Goal: Task Accomplishment & Management: Complete application form

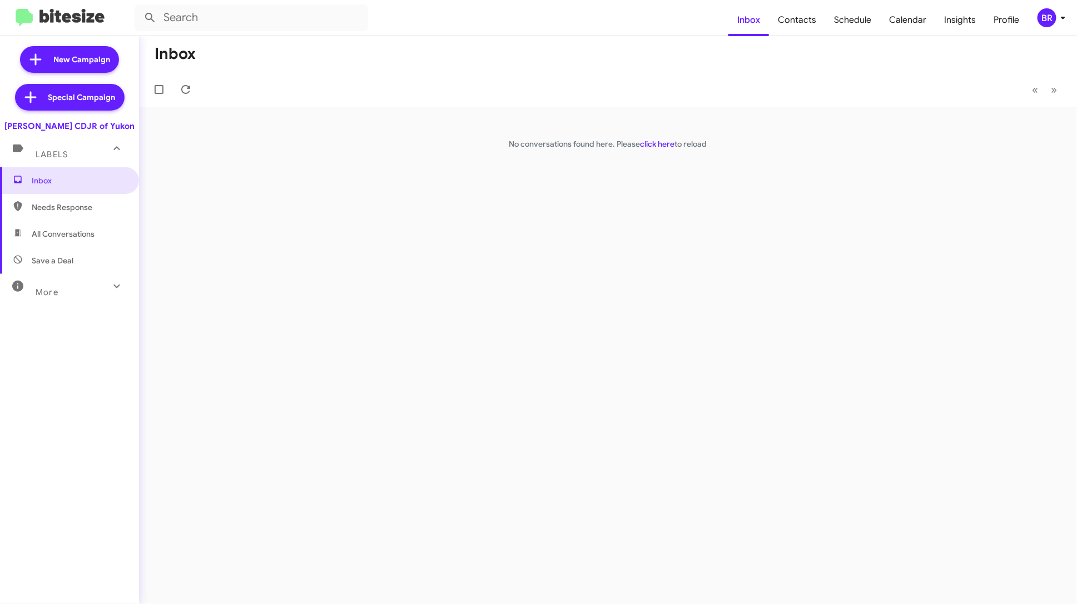
click at [1047, 29] on mat-toolbar "Inbox Contacts Schedule Calendar Insights Profile BR" at bounding box center [538, 18] width 1077 height 36
click at [1054, 19] on div "BR" at bounding box center [1046, 17] width 19 height 19
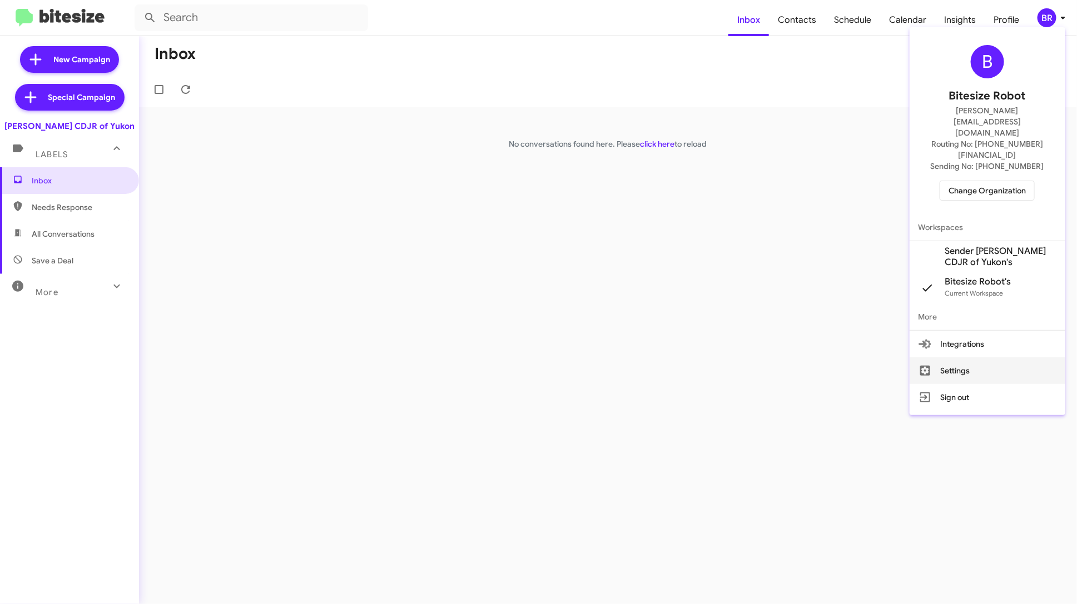
click at [976, 357] on button "Settings" at bounding box center [988, 370] width 156 height 27
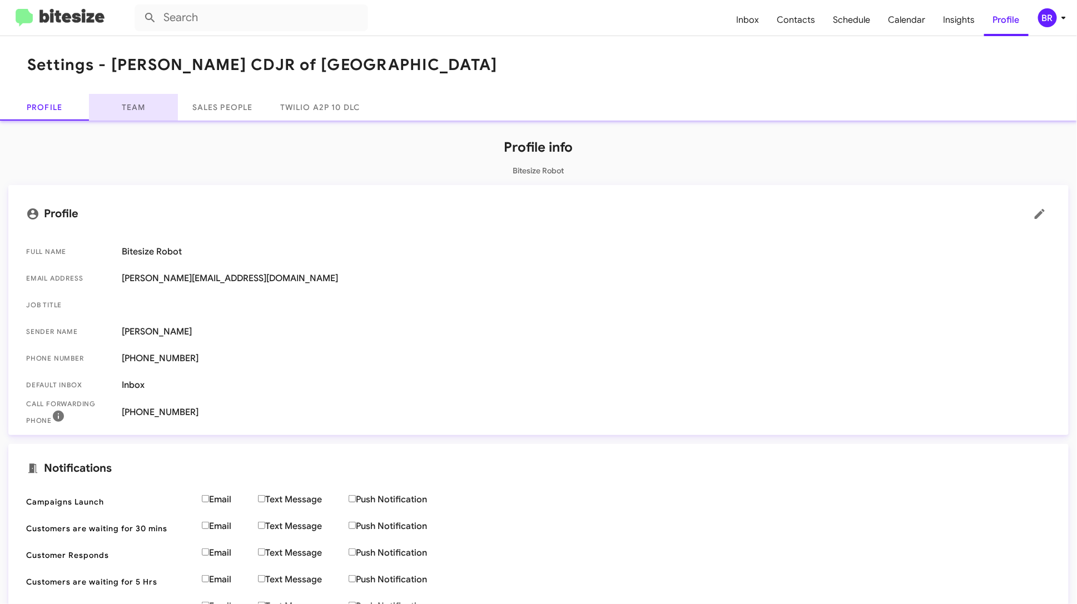
click at [148, 112] on link "Team" at bounding box center [133, 107] width 89 height 27
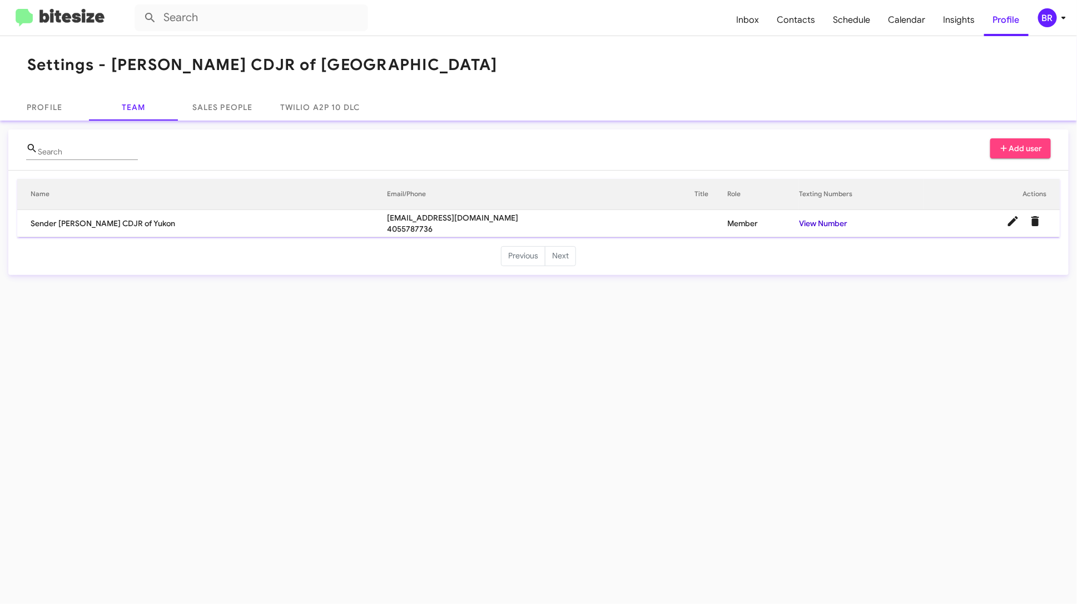
click at [827, 227] on link "View Number" at bounding box center [823, 223] width 48 height 10
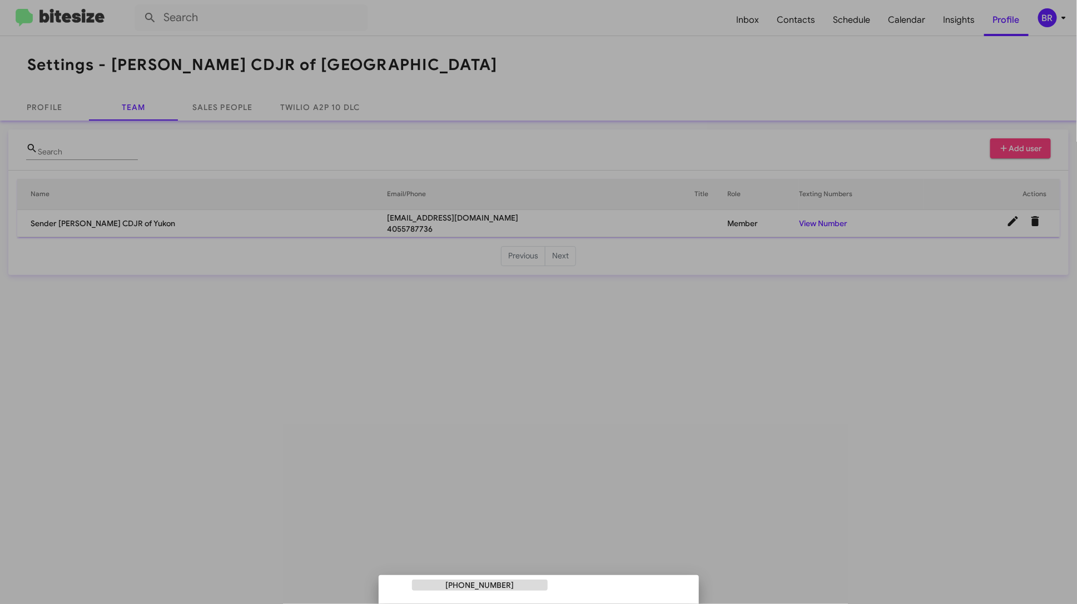
click at [816, 113] on div at bounding box center [538, 302] width 1077 height 604
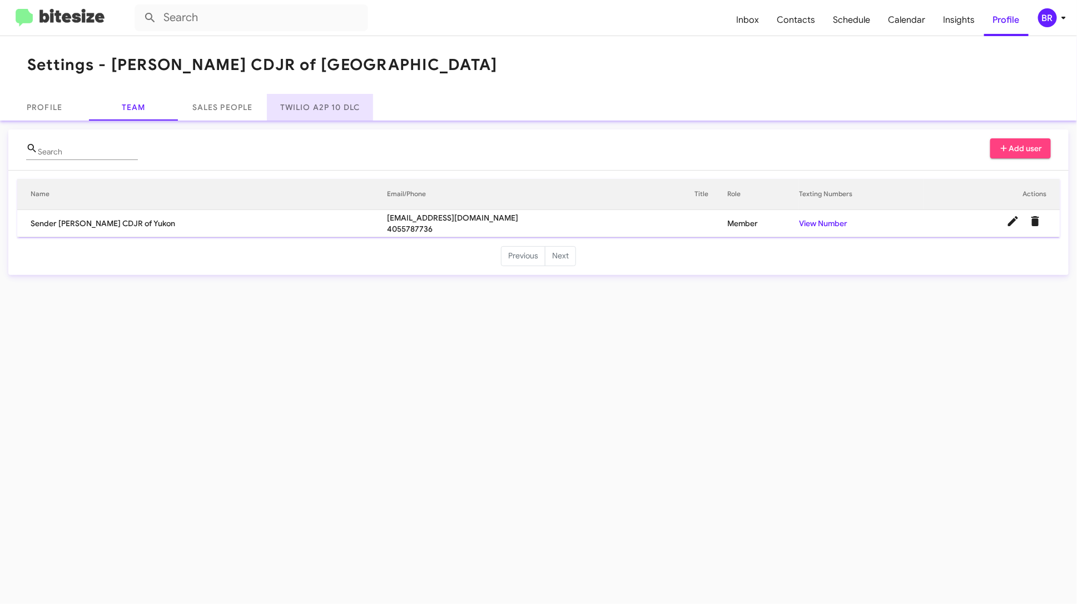
click at [326, 107] on link "Twilio A2P 10 DLC" at bounding box center [320, 107] width 106 height 27
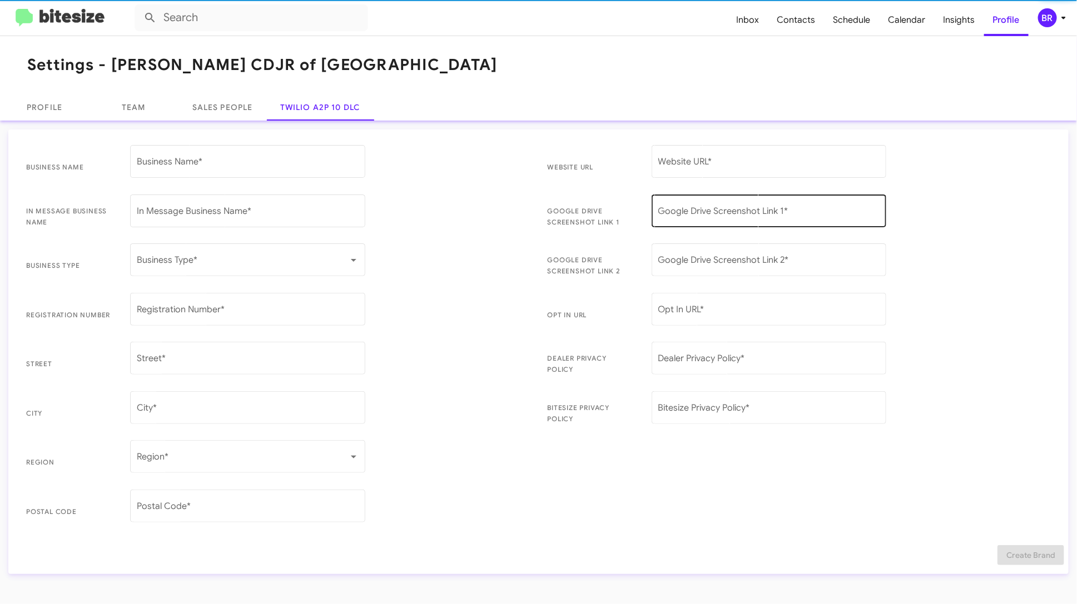
click at [727, 220] on div "Google Drive Screenshot Link 1 *" at bounding box center [769, 209] width 222 height 35
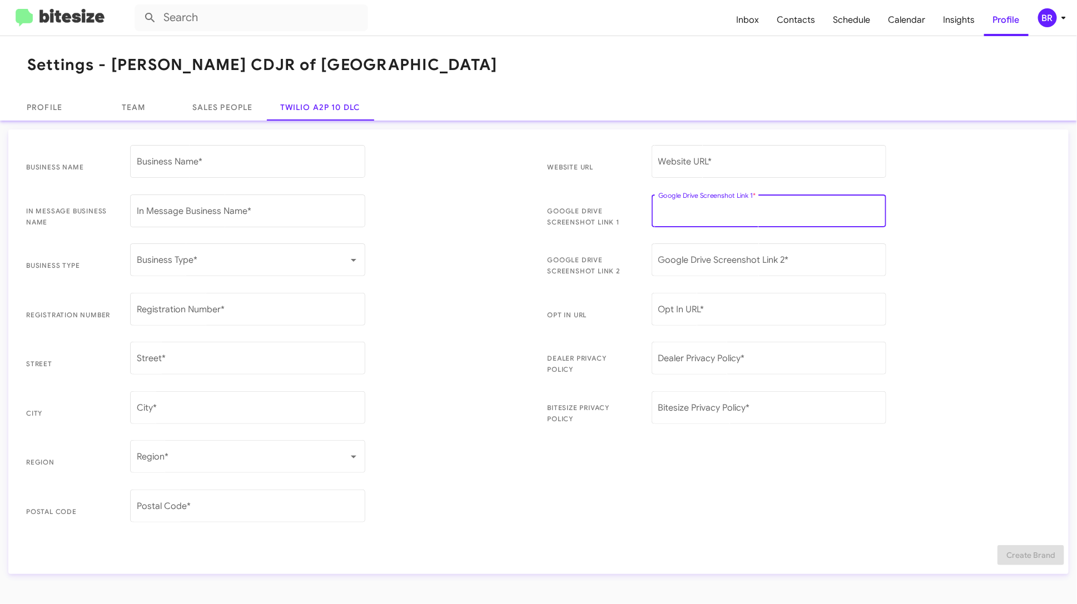
paste input "[URL][DOMAIN_NAME]"
type input "[URL][DOMAIN_NAME]"
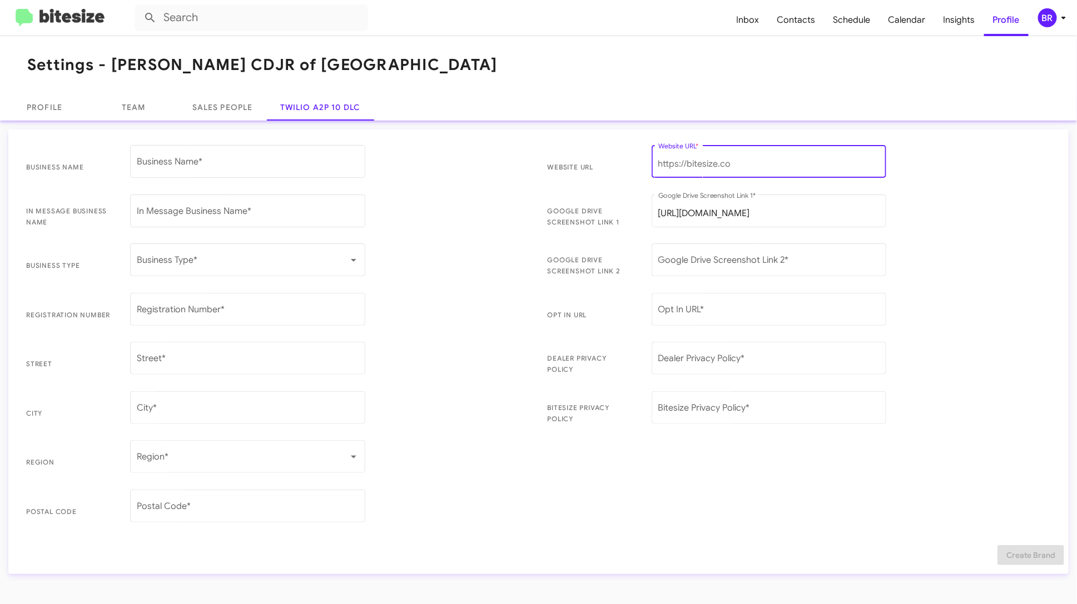
click at [678, 164] on input "Website URL *" at bounding box center [769, 164] width 222 height 10
paste input "[URL][DOMAIN_NAME]"
type input "[URL][DOMAIN_NAME]"
click at [688, 309] on input "Opt In URL *" at bounding box center [769, 312] width 222 height 10
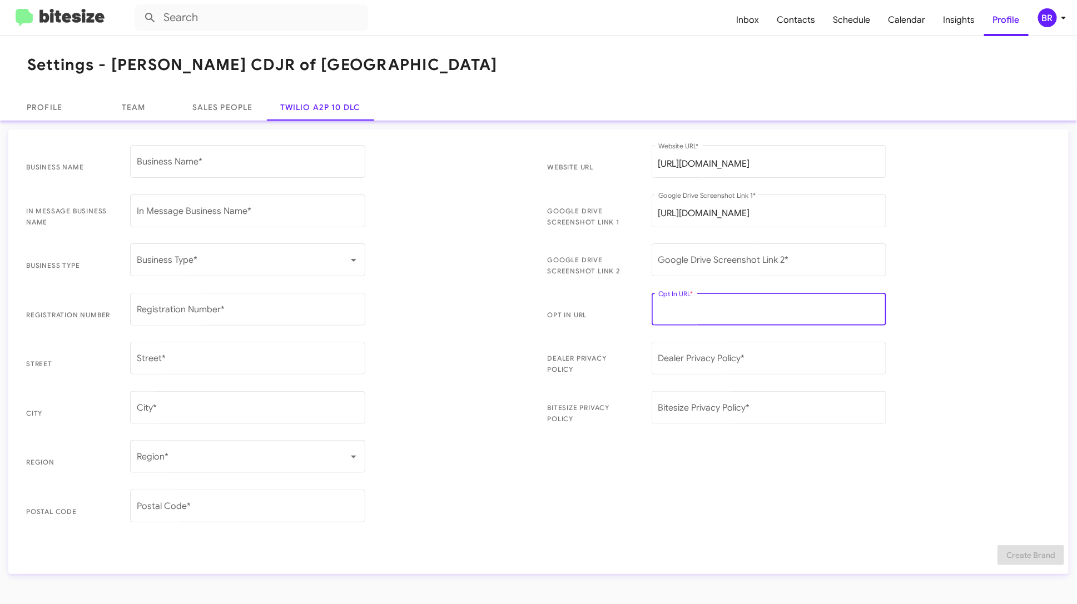
paste input "[URL][DOMAIN_NAME][PERSON_NAME]"
type input "[URL][DOMAIN_NAME][PERSON_NAME]"
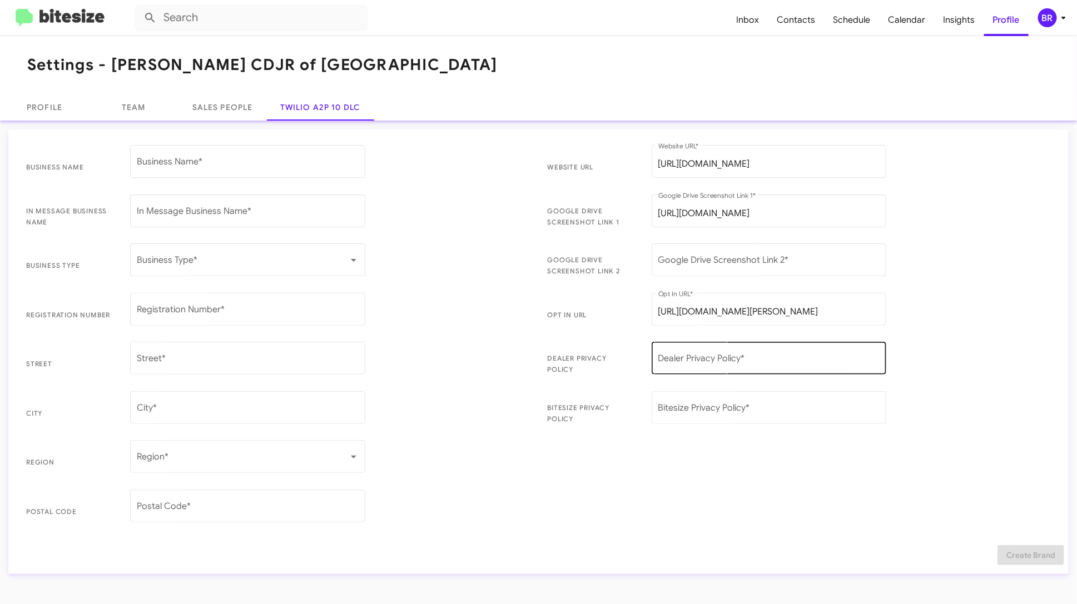
click at [714, 354] on div "Dealer Privacy Policy *" at bounding box center [769, 357] width 222 height 35
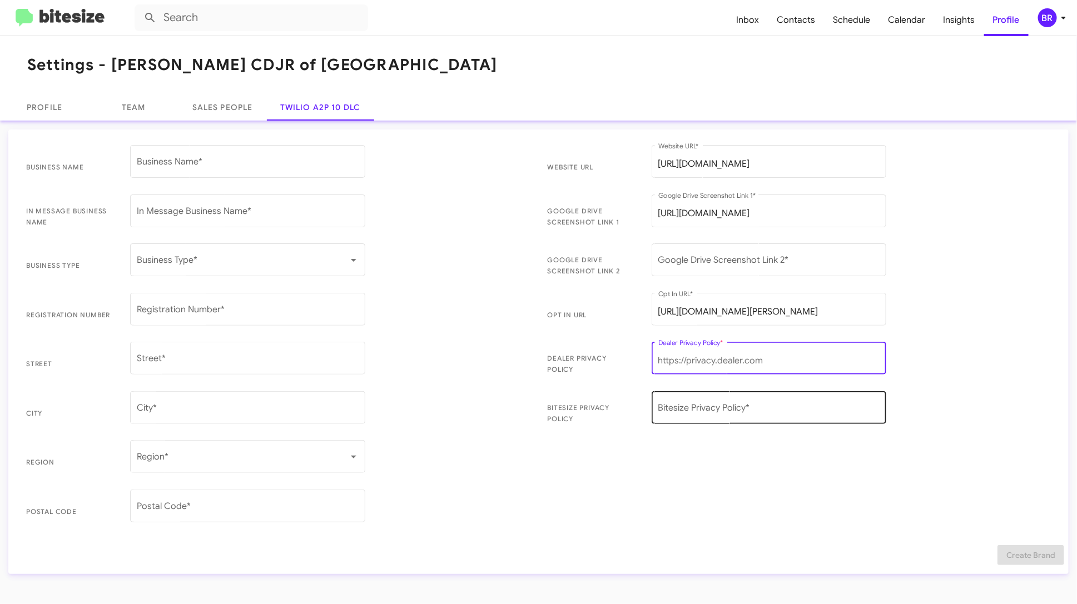
click at [708, 397] on div "Bitesize Privacy Policy *" at bounding box center [769, 406] width 222 height 35
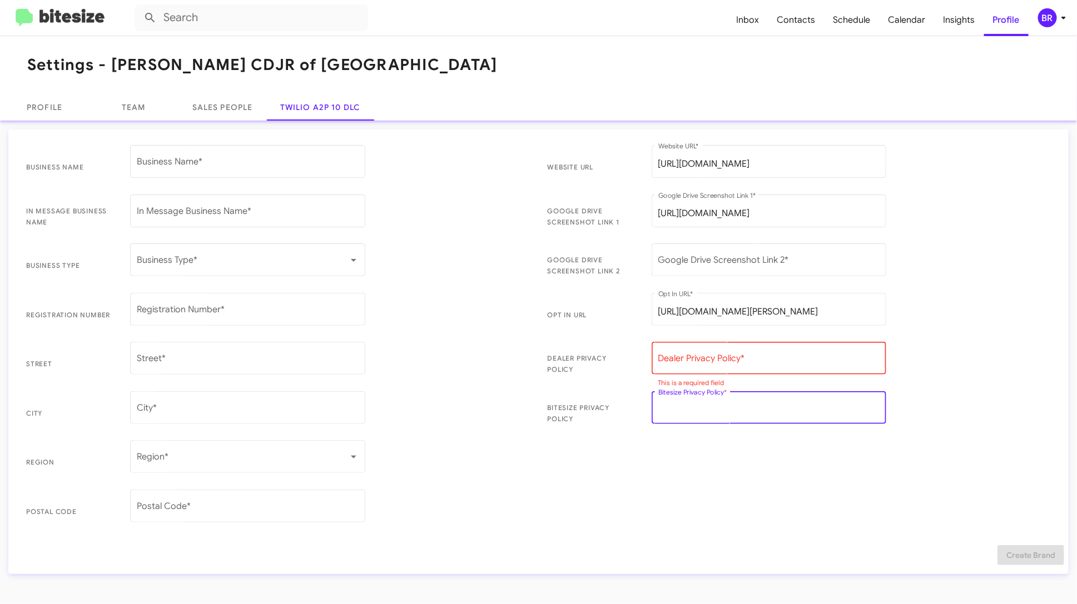
paste input "[URL][DOMAIN_NAME][PERSON_NAME]"
type input "[URL][DOMAIN_NAME][PERSON_NAME]"
click at [703, 353] on div "Dealer Privacy Policy *" at bounding box center [769, 357] width 222 height 35
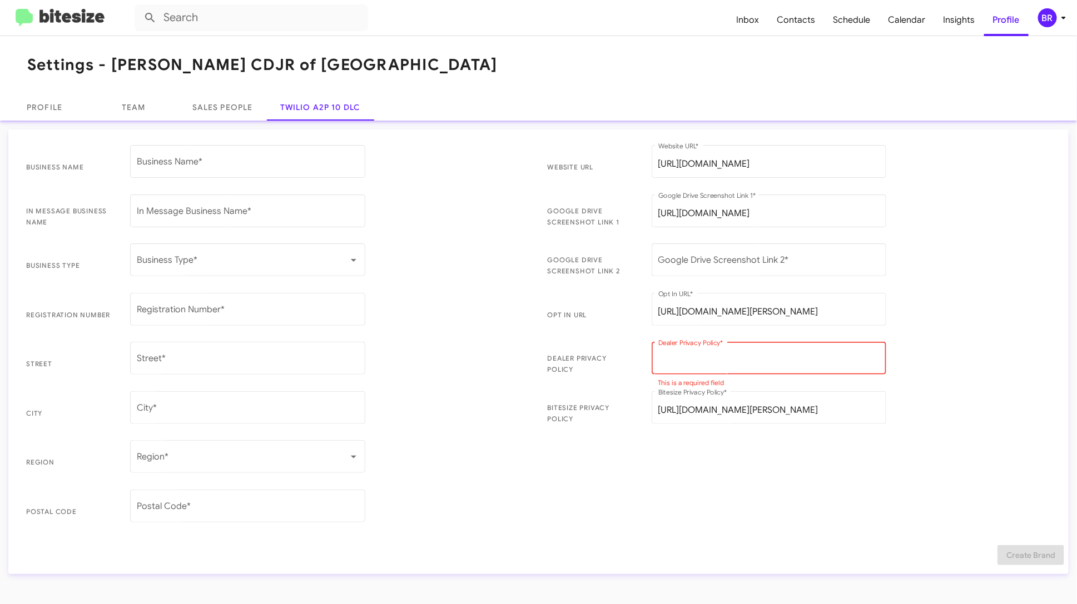
paste input "[URL][DOMAIN_NAME]"
type input "[URL][DOMAIN_NAME]"
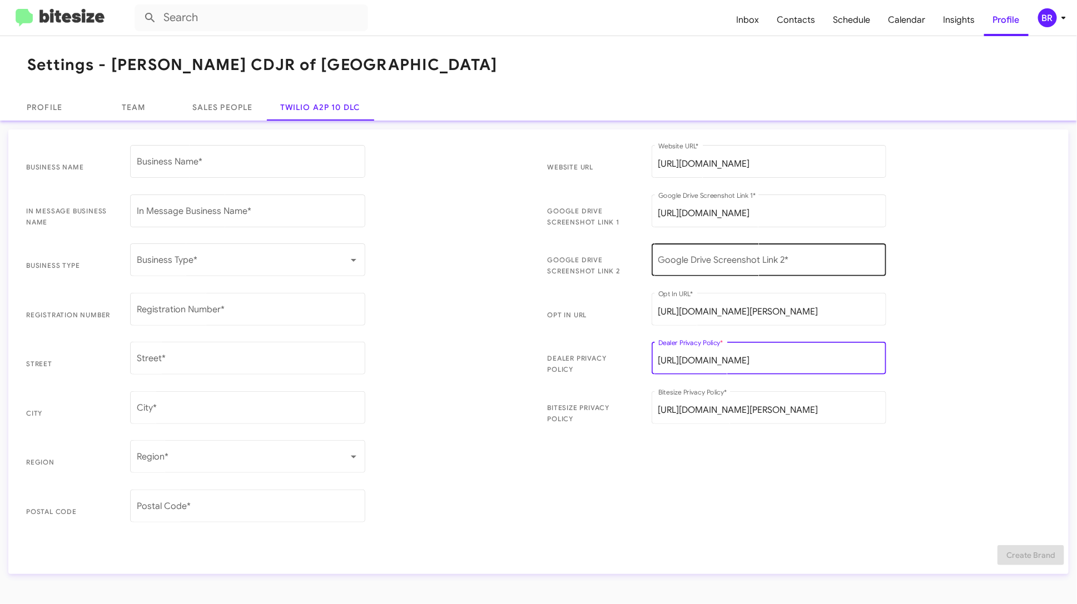
click at [703, 264] on input "Google Drive Screenshot Link 2 *" at bounding box center [769, 262] width 222 height 10
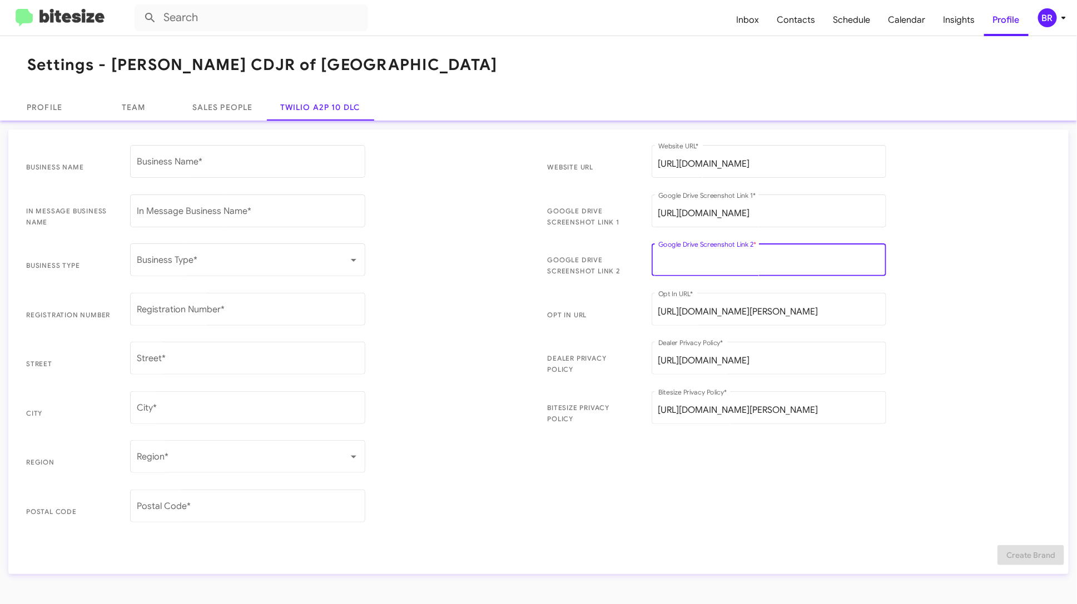
paste input "[URL][DOMAIN_NAME]"
type input "[URL][DOMAIN_NAME]"
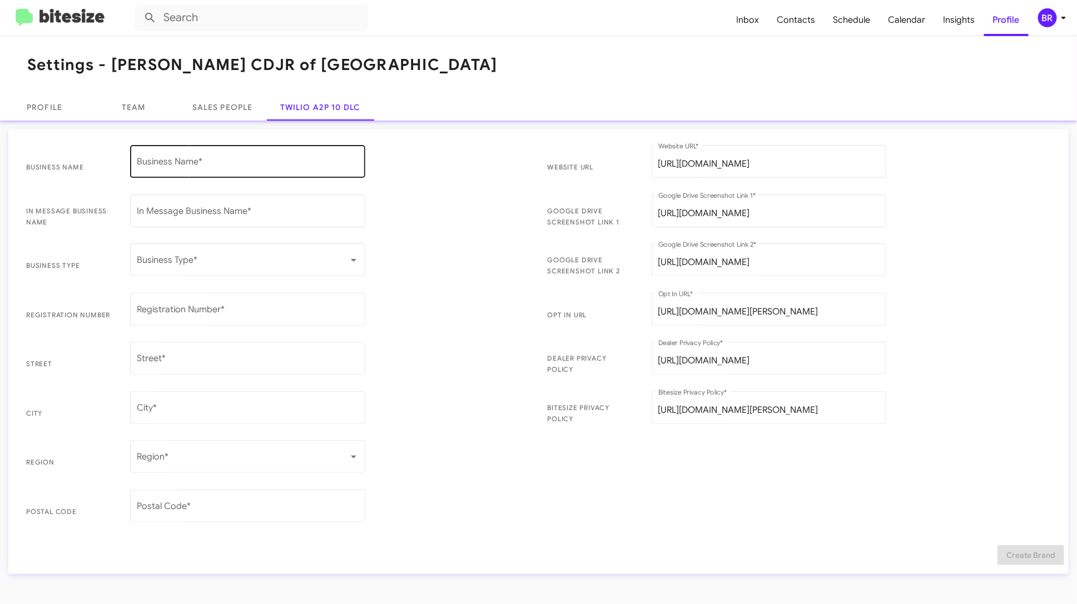
click at [256, 171] on div "Business Name *" at bounding box center [248, 160] width 222 height 35
type input "[PERSON_NAME] CDJR of Yukon LLC"
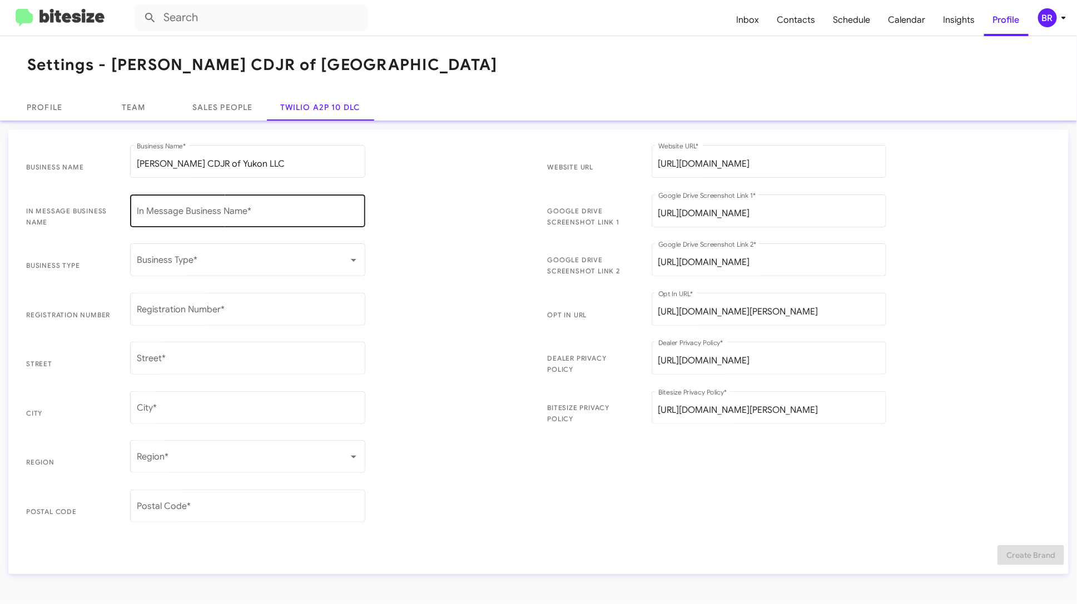
click at [214, 221] on div "In Message Business Name *" at bounding box center [248, 209] width 222 height 35
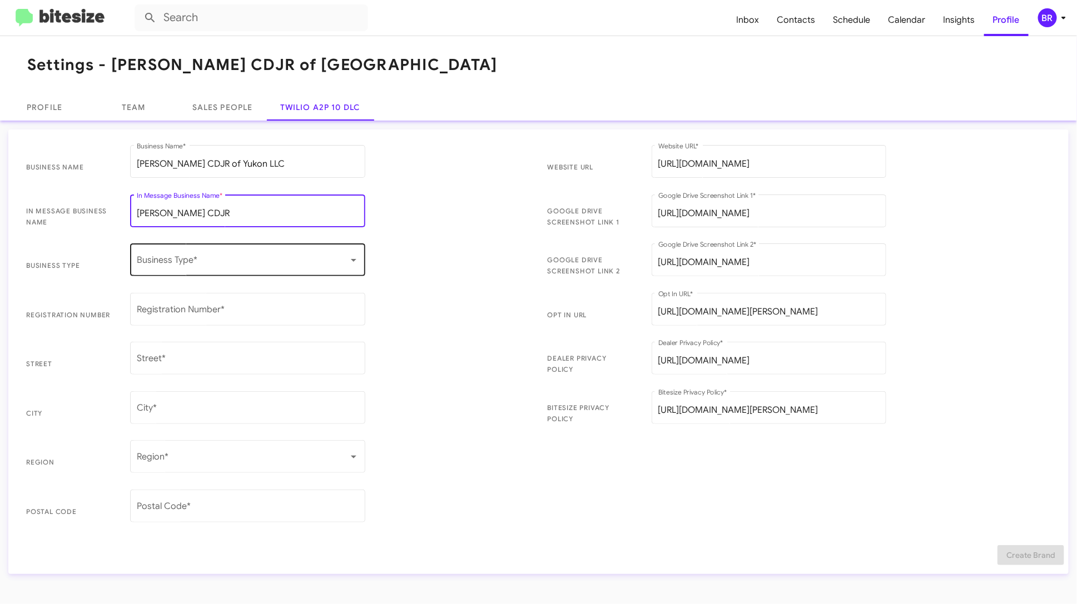
type input "[PERSON_NAME] CDJR"
click at [213, 264] on span at bounding box center [243, 262] width 212 height 10
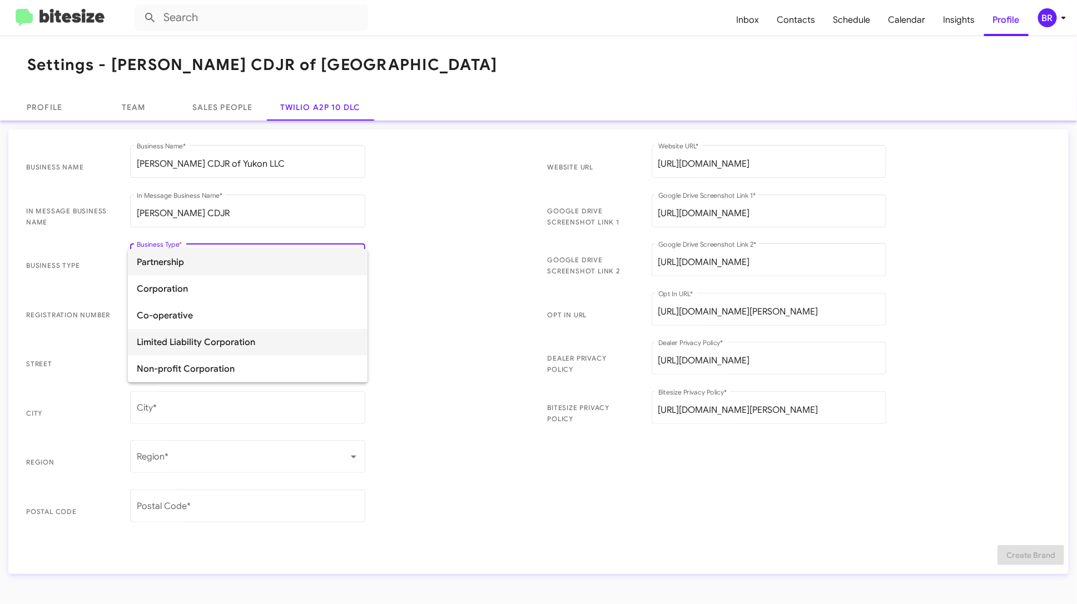
click at [212, 342] on span "Limited Liability Corporation" at bounding box center [248, 342] width 222 height 27
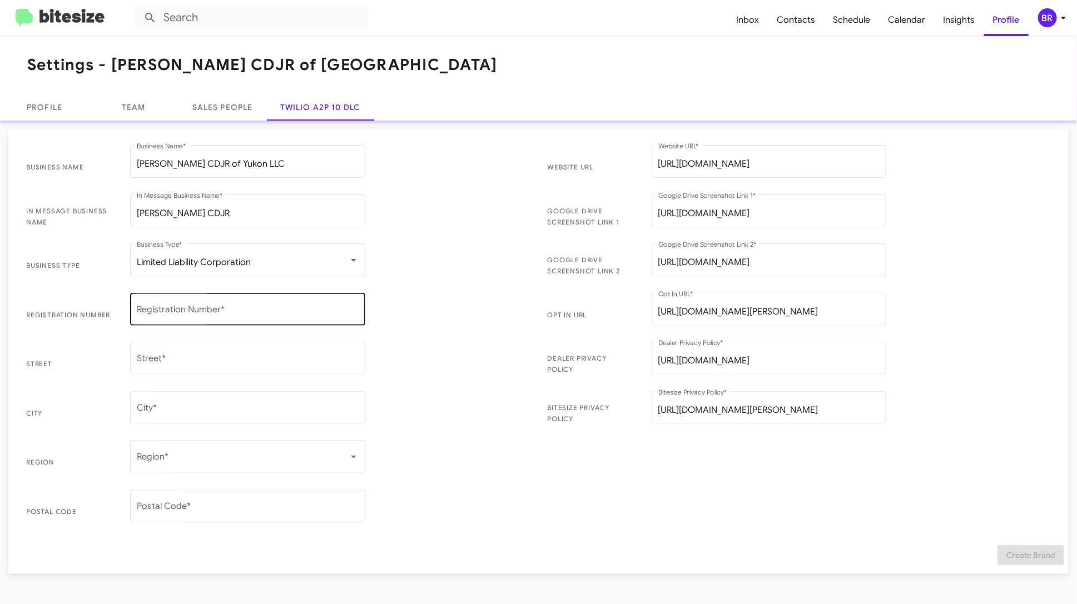
click at [265, 304] on div "Registration Number *" at bounding box center [248, 308] width 222 height 35
type input "863102025"
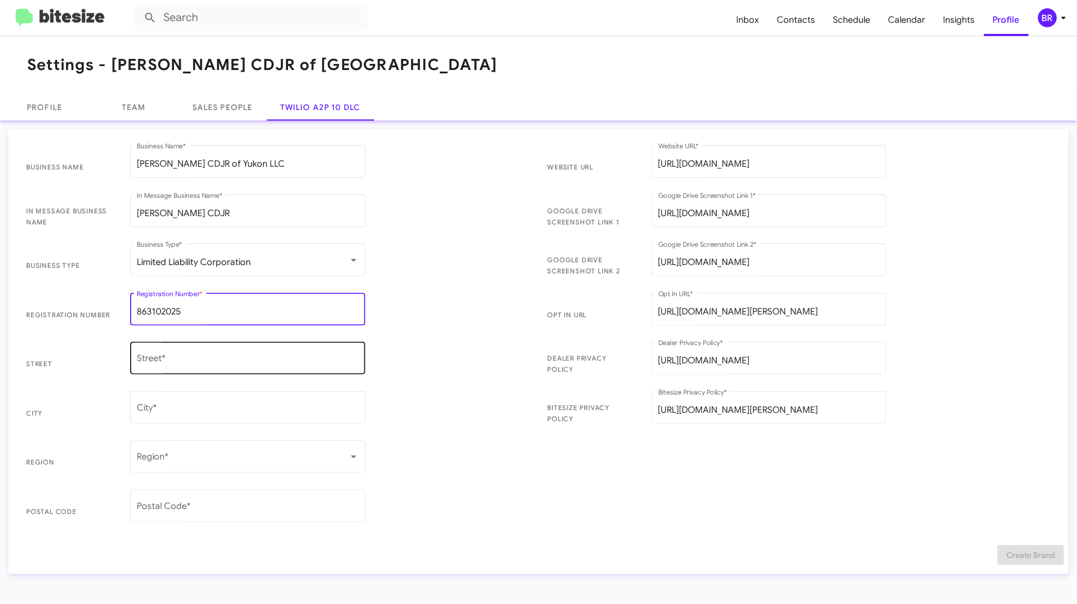
click at [200, 362] on input "Street *" at bounding box center [248, 361] width 222 height 10
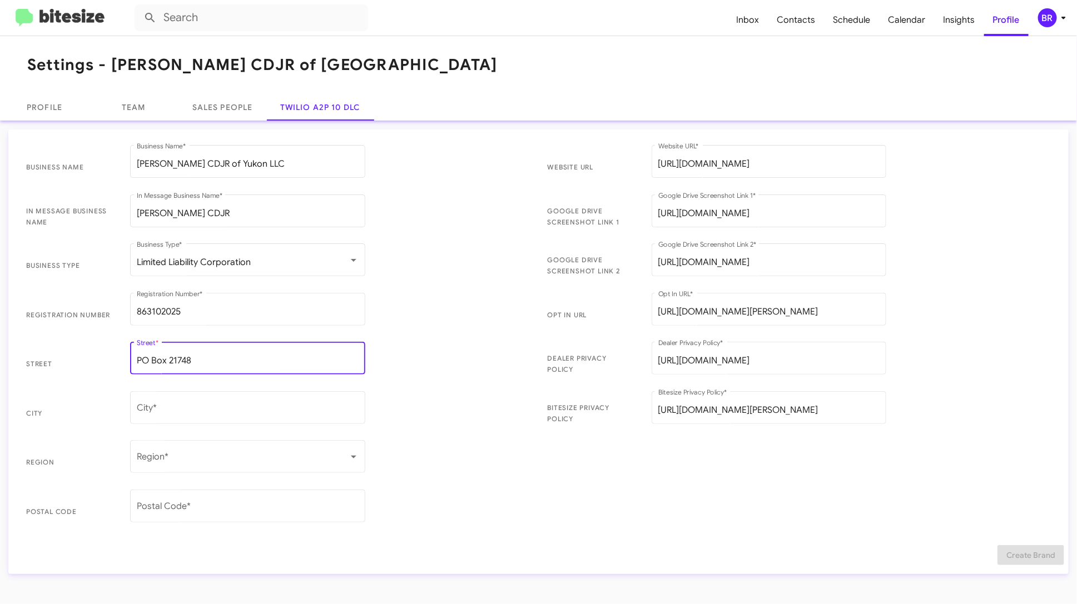
type input "PO Box 21748"
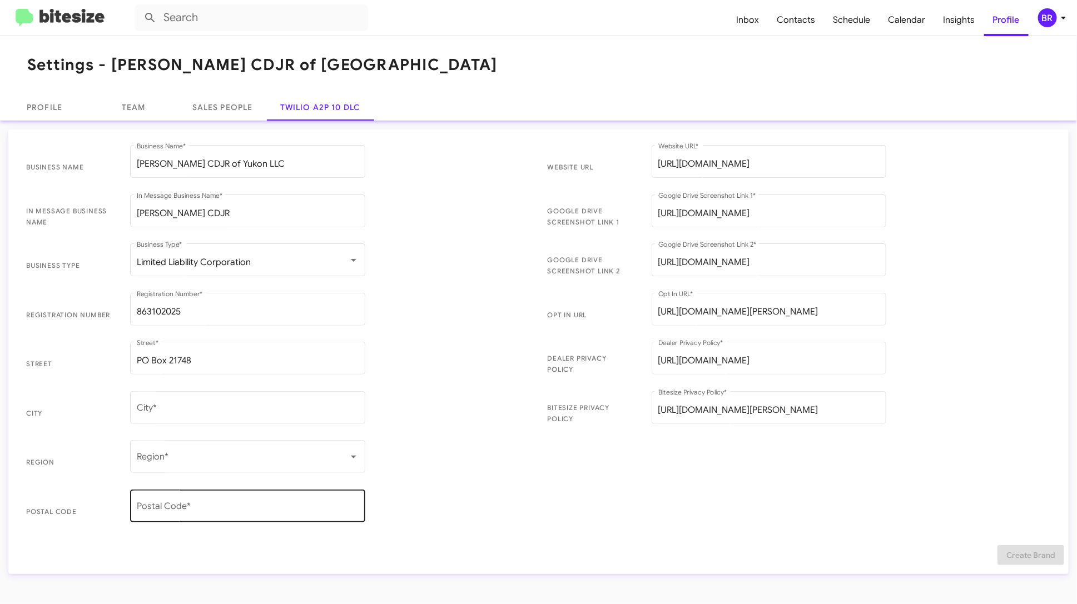
click at [206, 514] on div "Postal Code *" at bounding box center [248, 505] width 222 height 35
type input "73156"
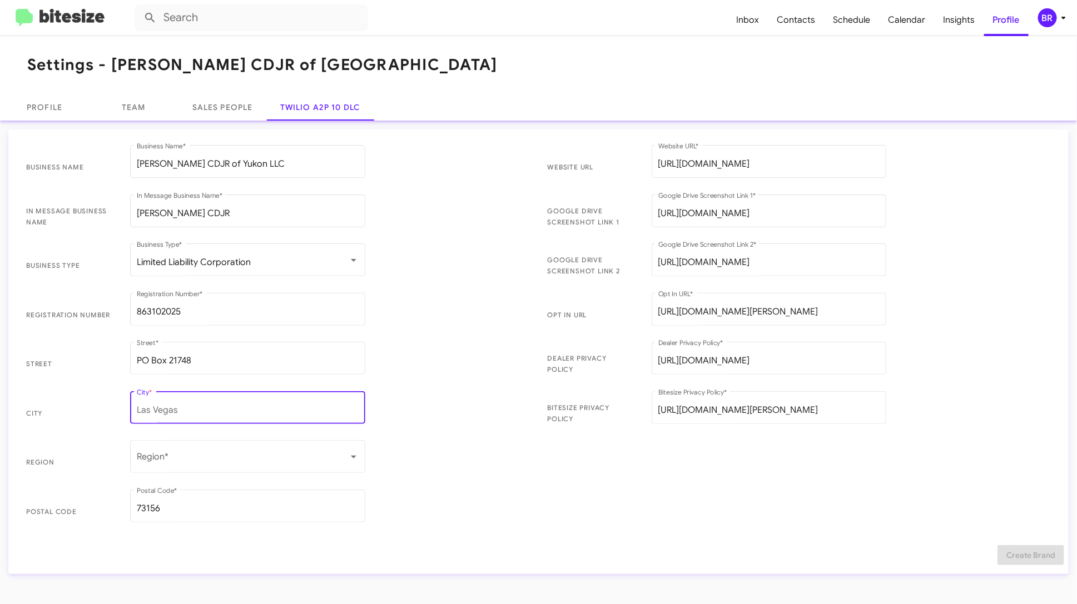
click at [172, 406] on input "City *" at bounding box center [248, 410] width 222 height 10
type input "[US_STATE][GEOGRAPHIC_DATA]"
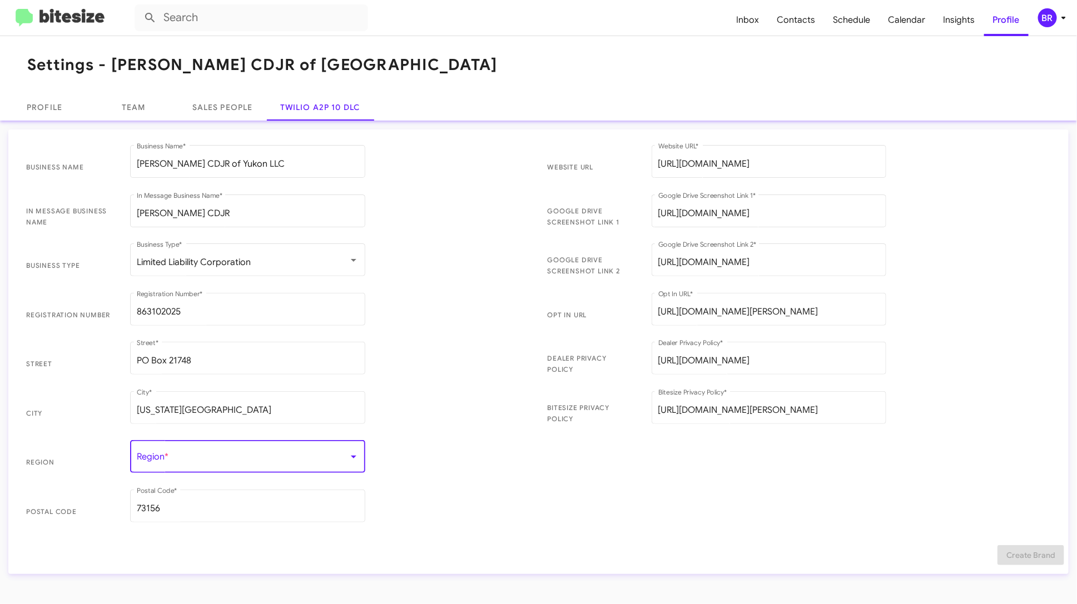
click at [193, 456] on span at bounding box center [243, 459] width 212 height 10
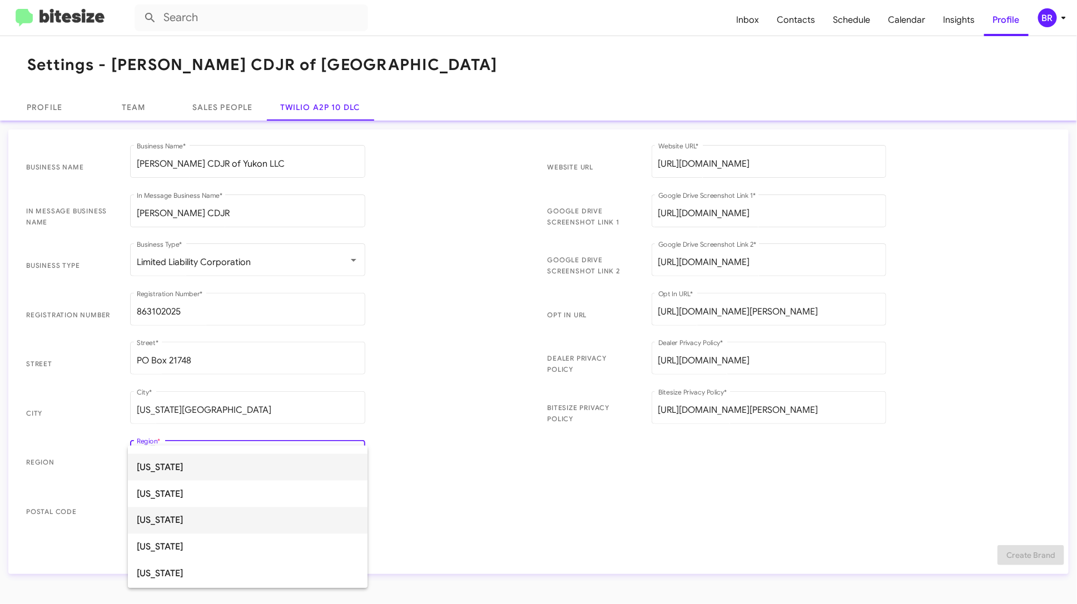
scroll to position [1011, 0]
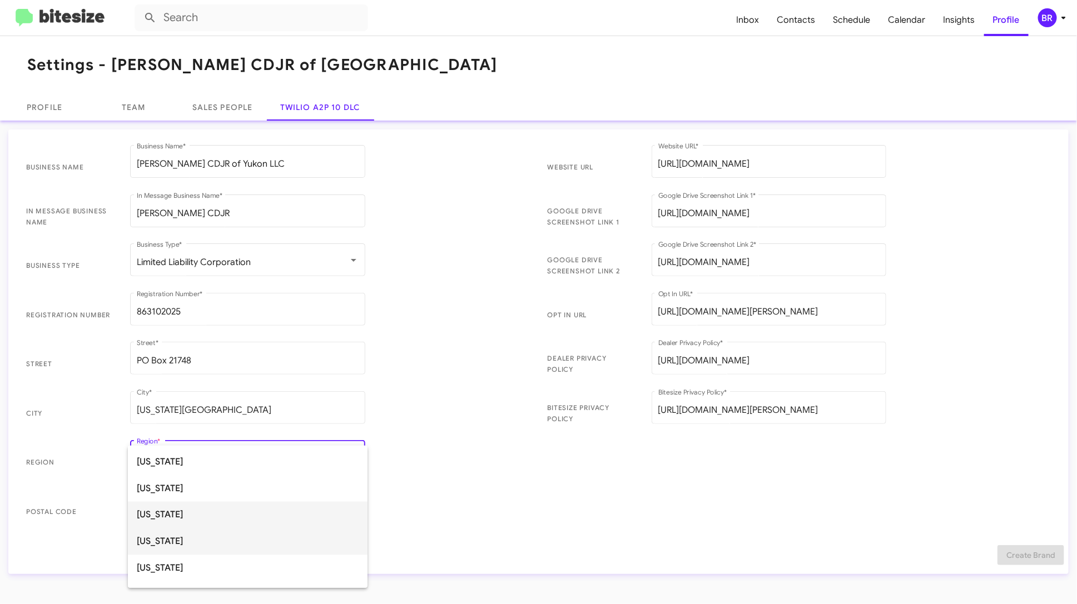
click at [201, 536] on span "[US_STATE]" at bounding box center [248, 542] width 222 height 27
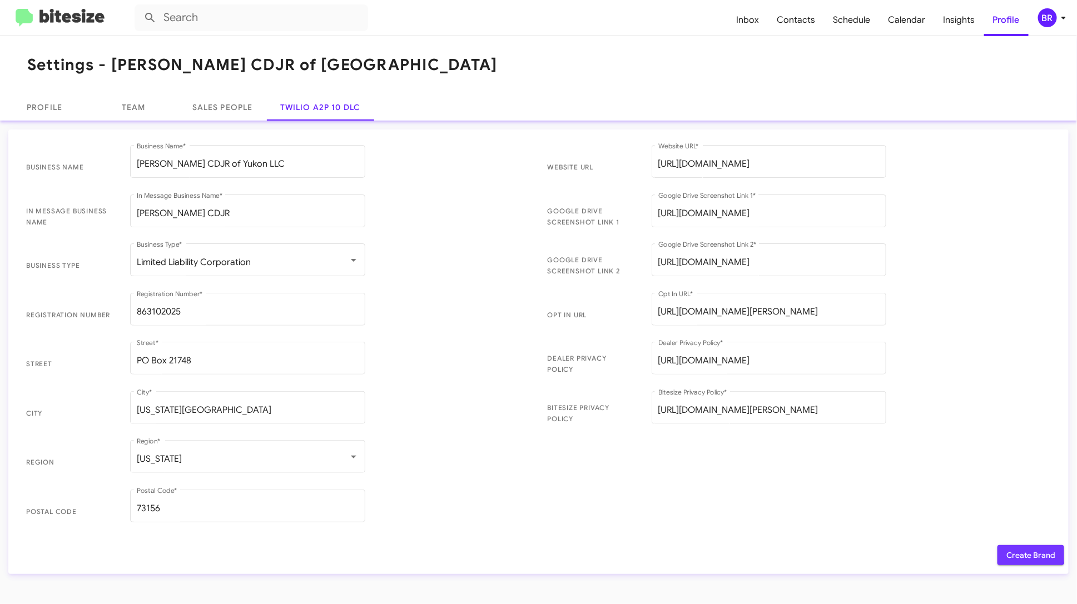
click at [1022, 553] on span "Create Brand" at bounding box center [1030, 555] width 49 height 20
